Goal: Navigation & Orientation: Find specific page/section

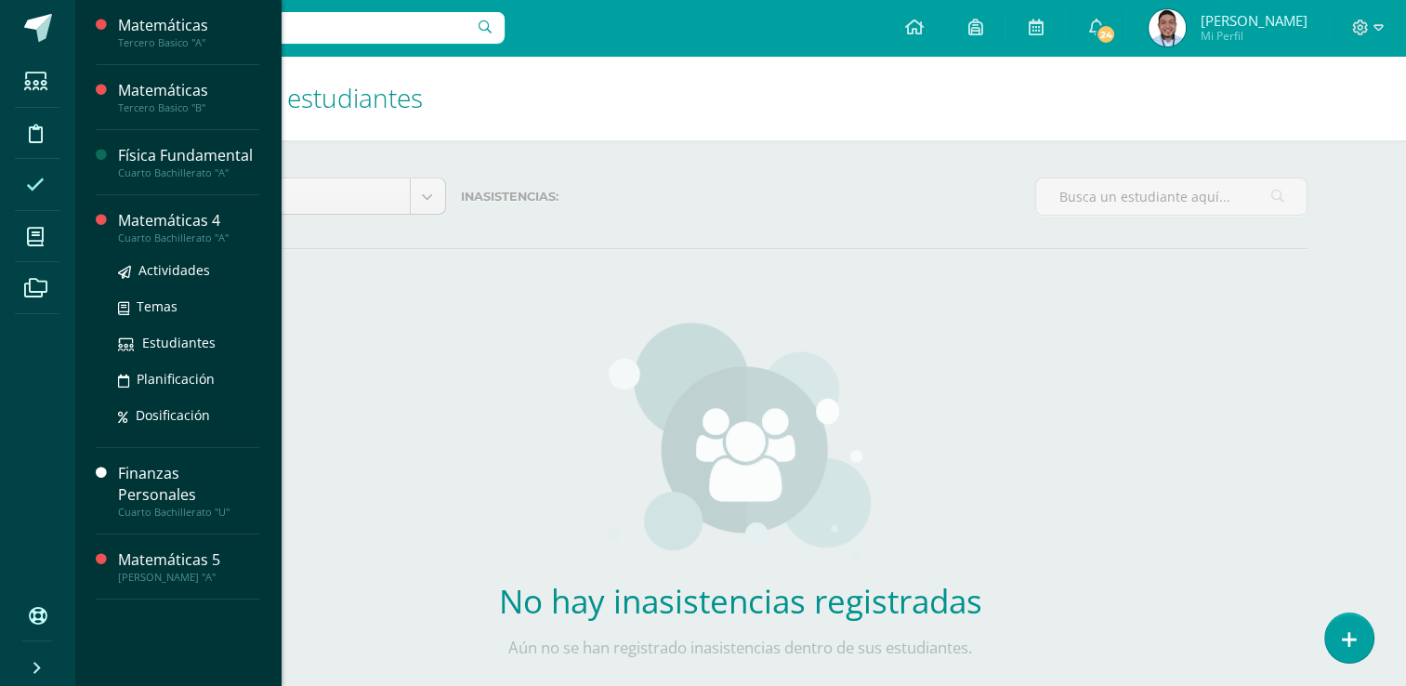
click at [186, 217] on div "Matemáticas 4" at bounding box center [188, 220] width 141 height 21
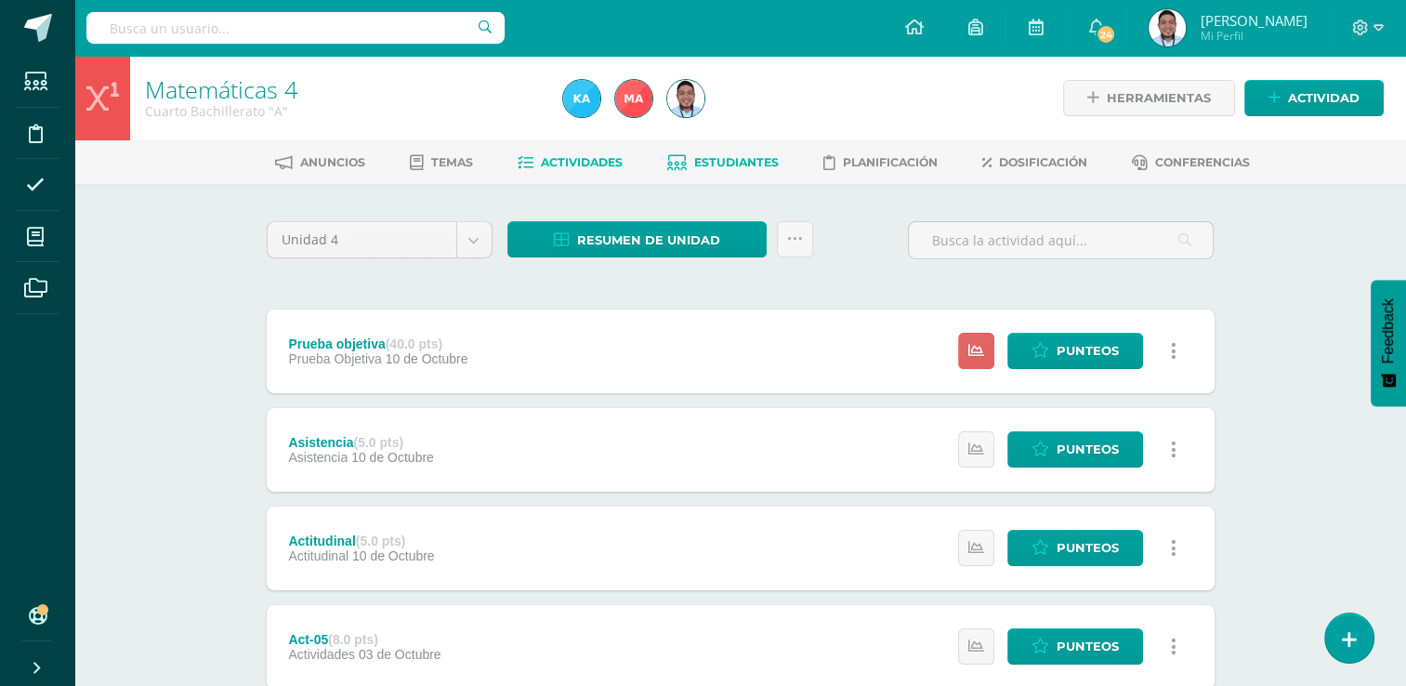
click at [718, 158] on span "Estudiantes" at bounding box center [736, 162] width 85 height 14
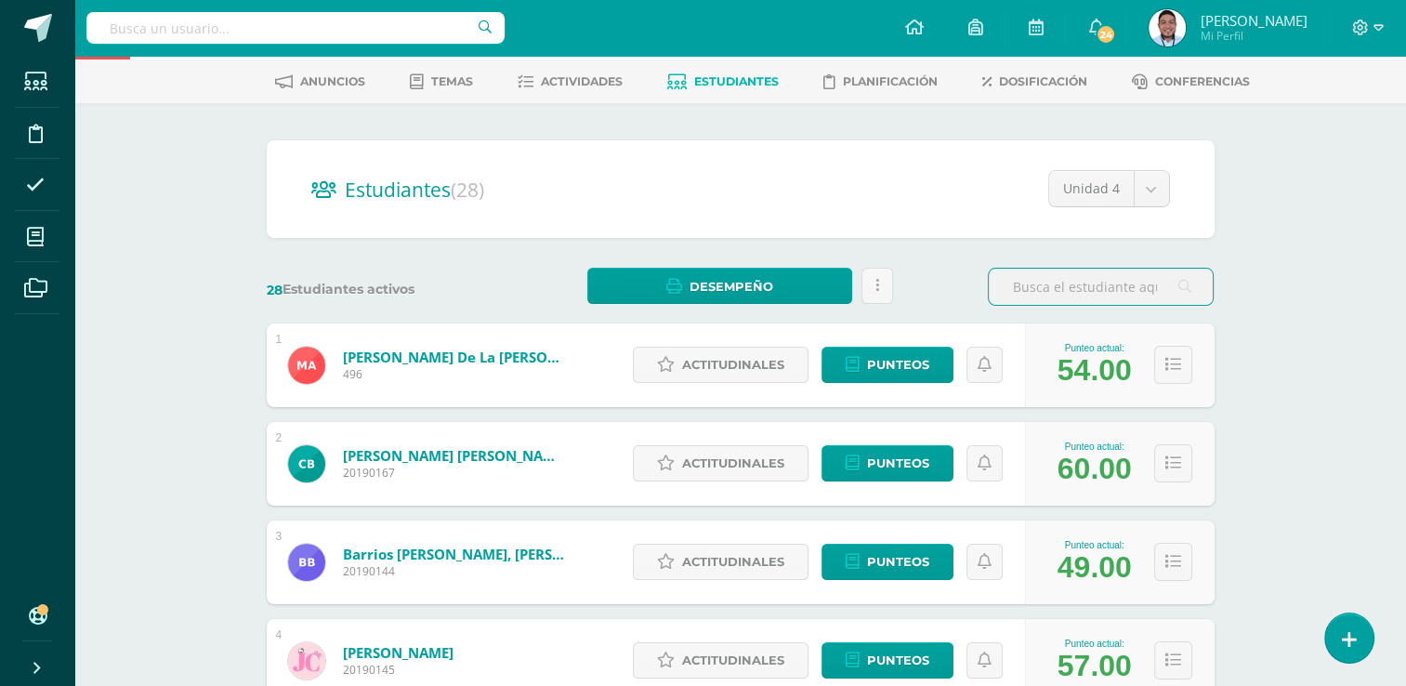
scroll to position [82, 0]
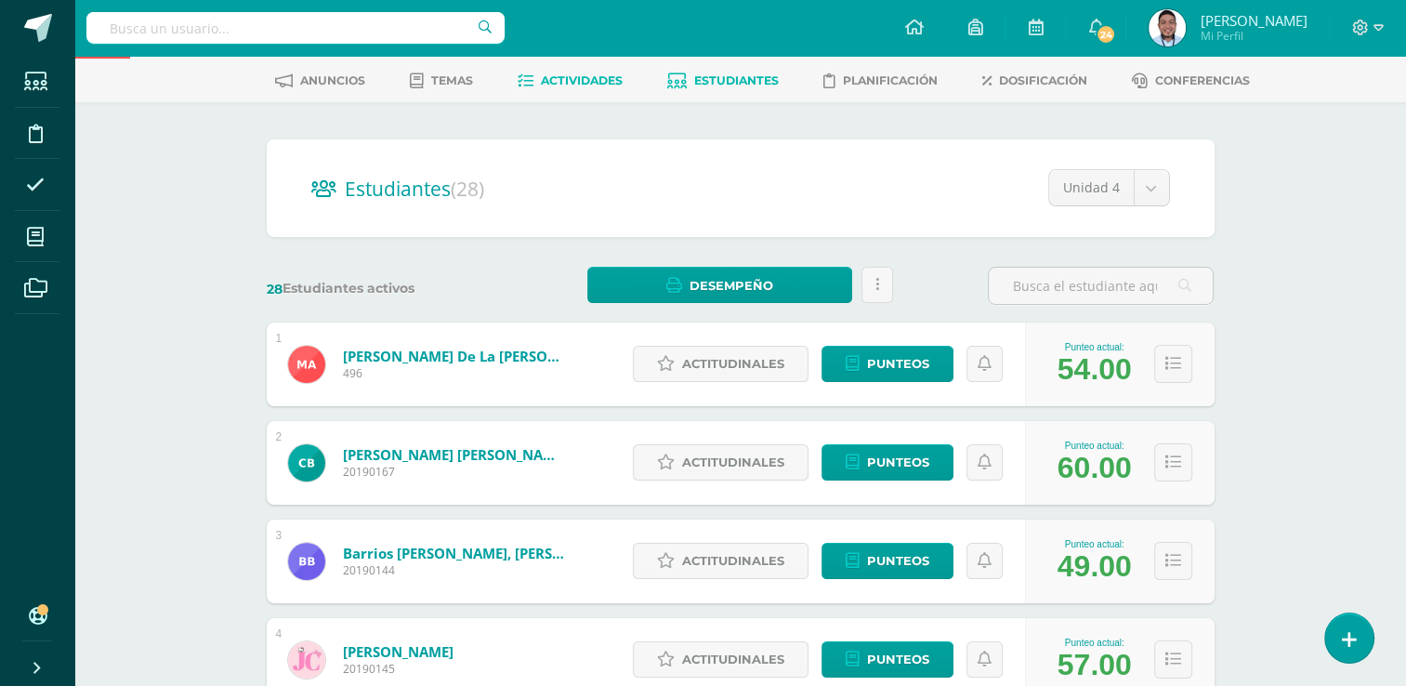
click at [581, 77] on span "Actividades" at bounding box center [582, 80] width 82 height 14
